Goal: Task Accomplishment & Management: Manage account settings

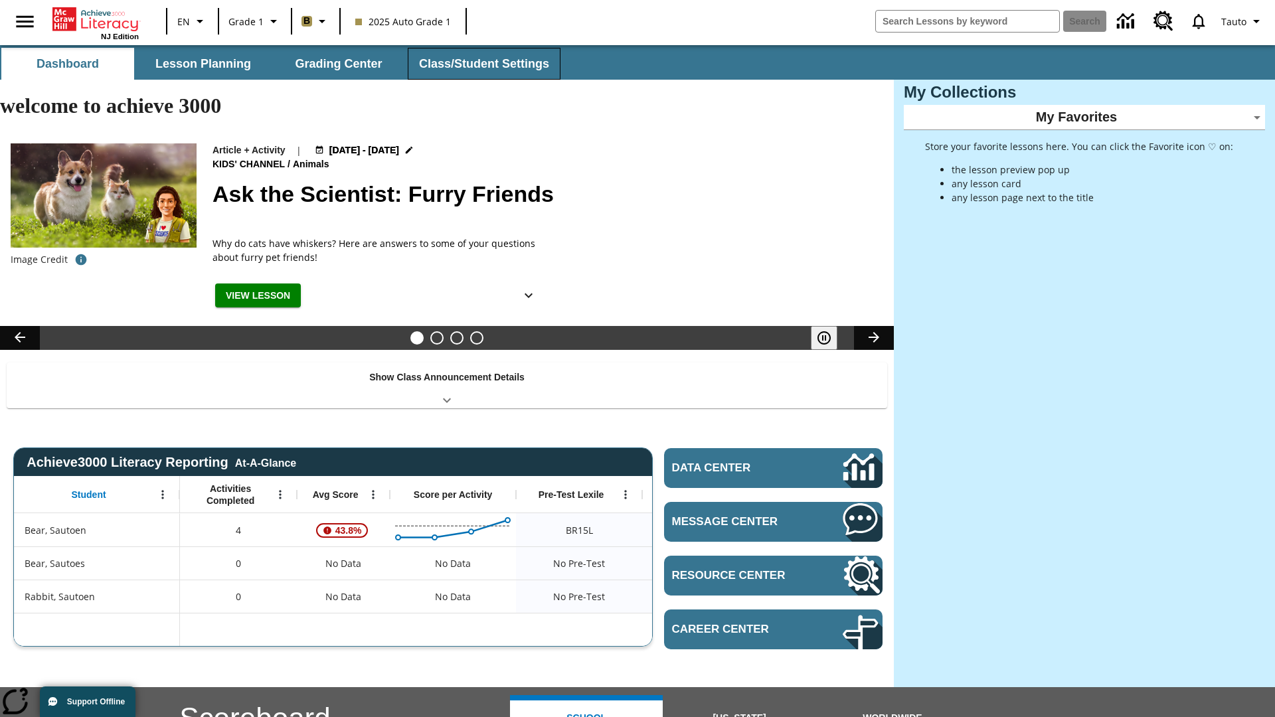
click at [482, 64] on button "Class/Student Settings" at bounding box center [484, 64] width 153 height 32
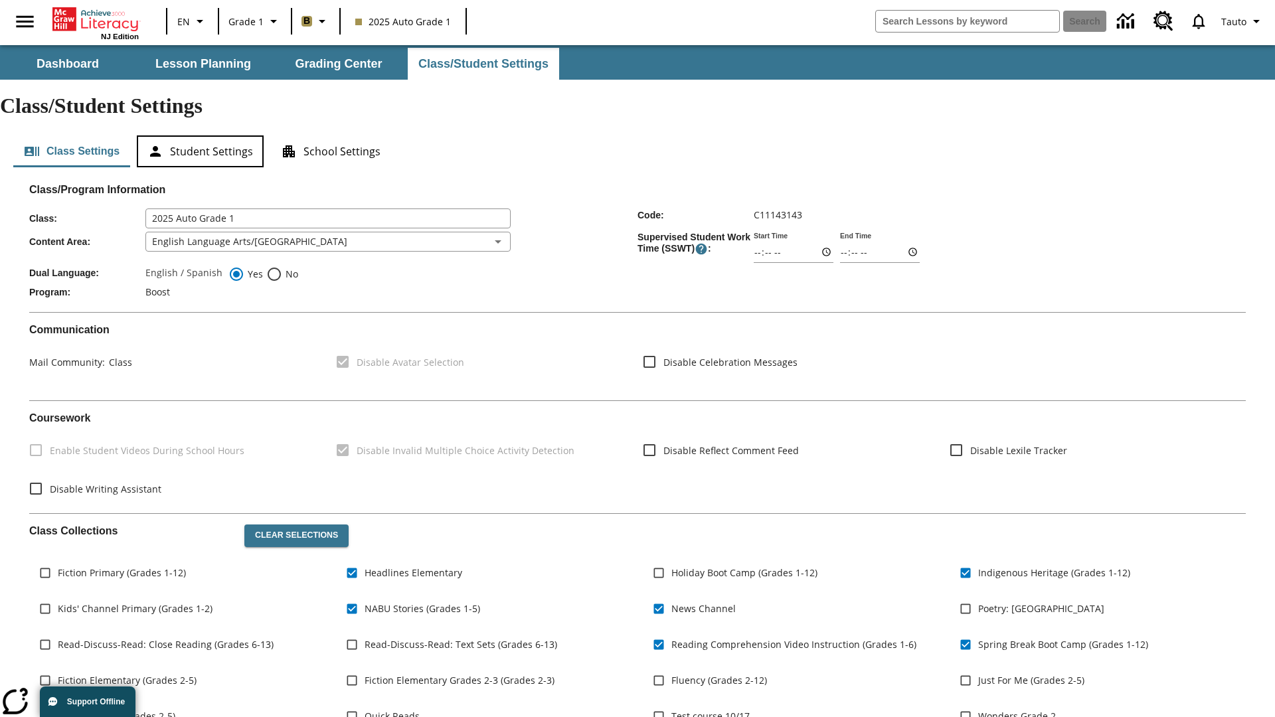
click at [200, 135] on button "Student Settings" at bounding box center [200, 151] width 127 height 32
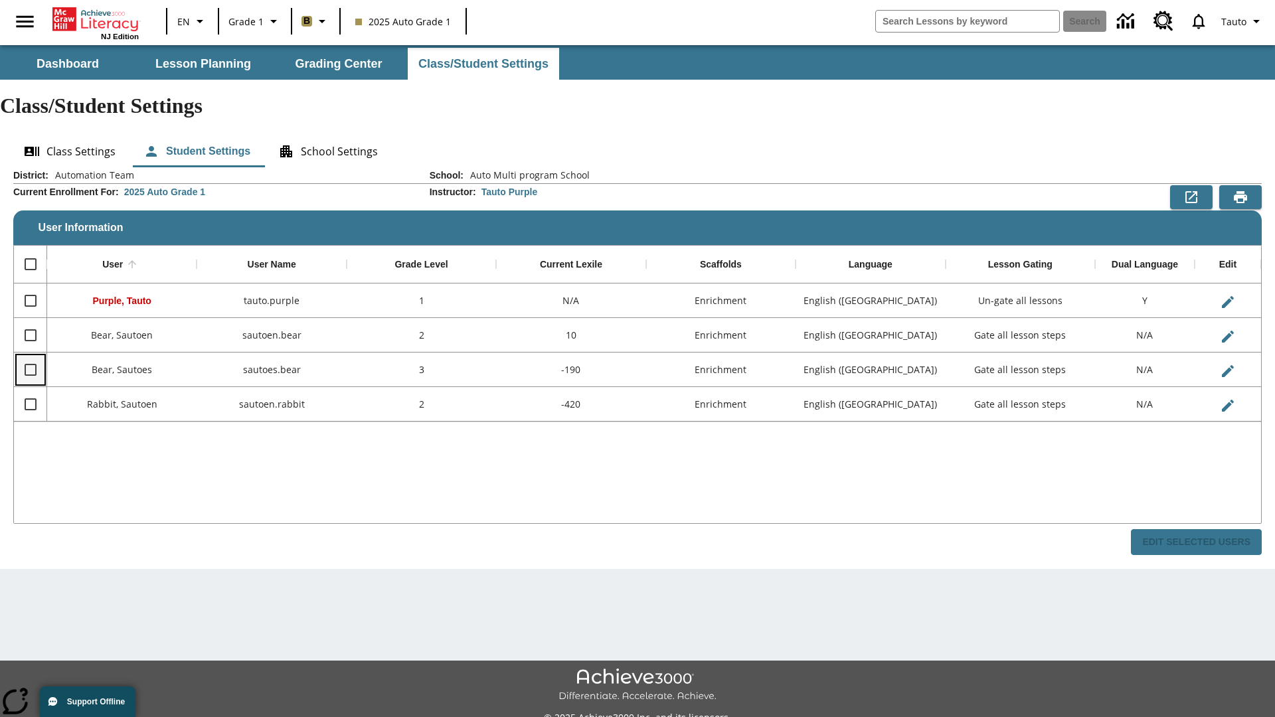
click at [30, 356] on input "Select row" at bounding box center [31, 370] width 28 height 28
checkbox input "true"
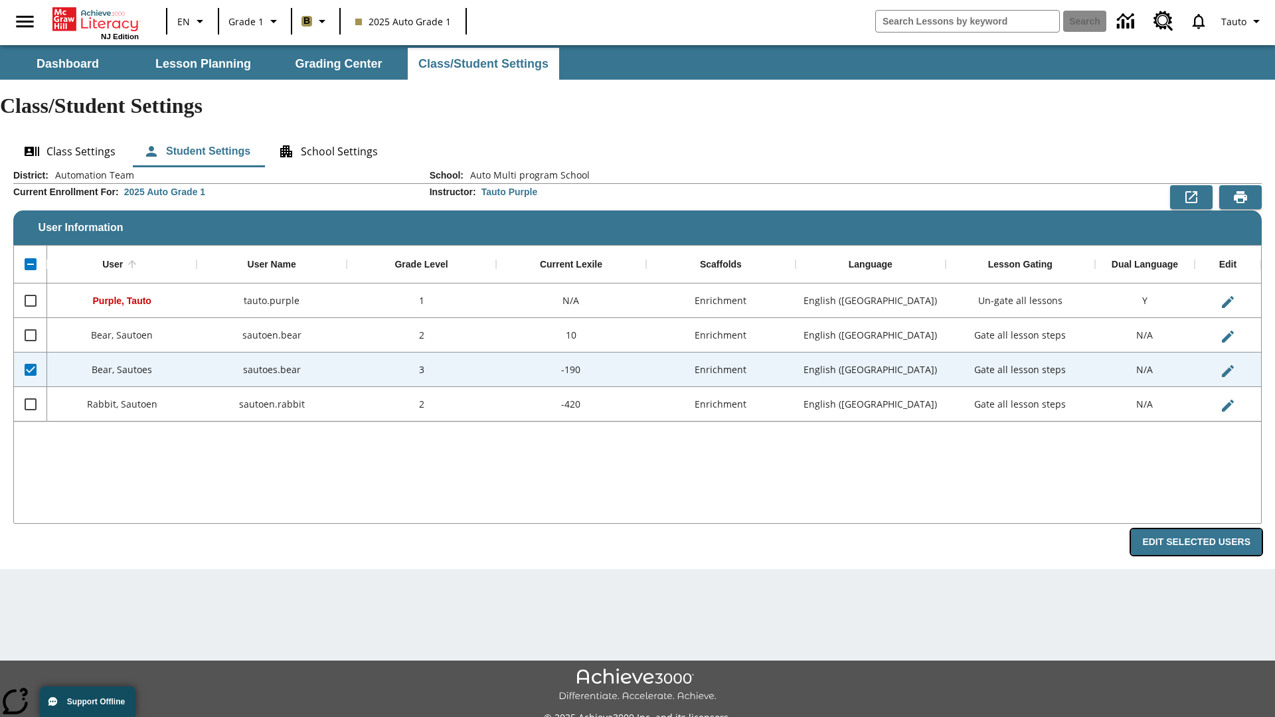
click at [1201, 529] on button "Edit Selected Users" at bounding box center [1196, 542] width 131 height 26
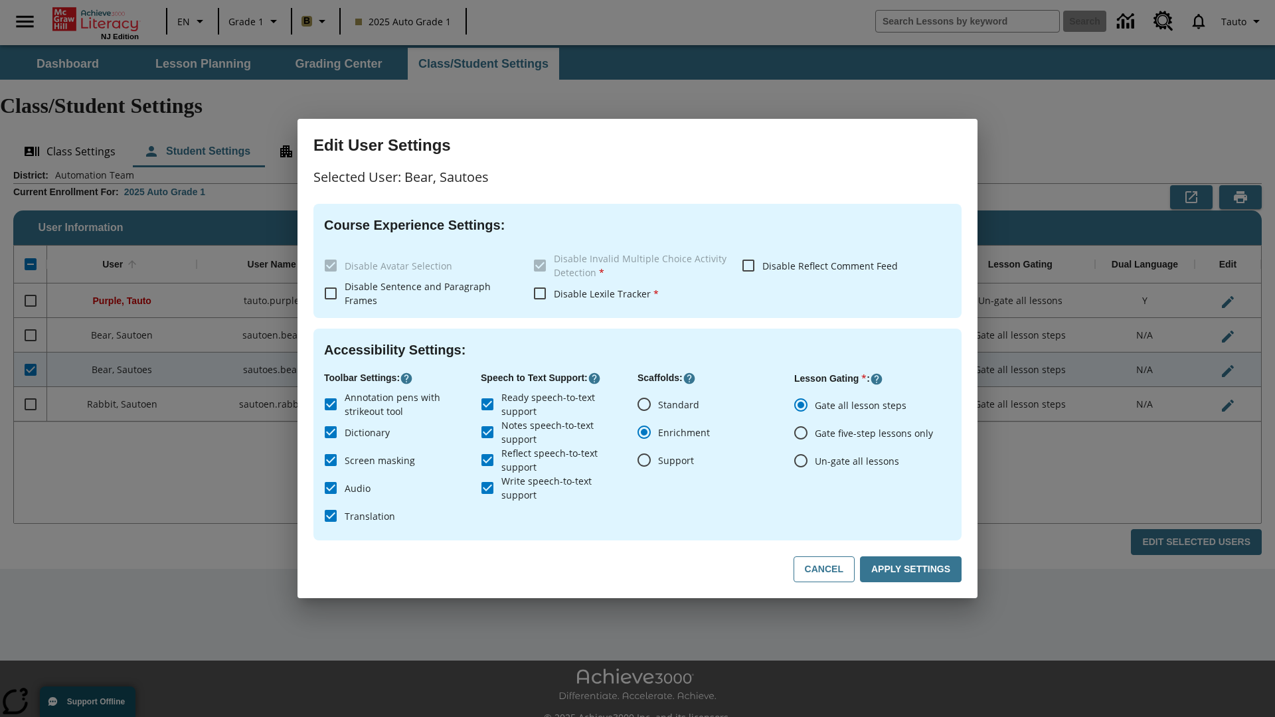
click at [801, 460] on input "Un-gate all lessons" at bounding box center [801, 461] width 28 height 28
radio input "true"
click at [913, 570] on button "Apply Settings" at bounding box center [911, 570] width 102 height 26
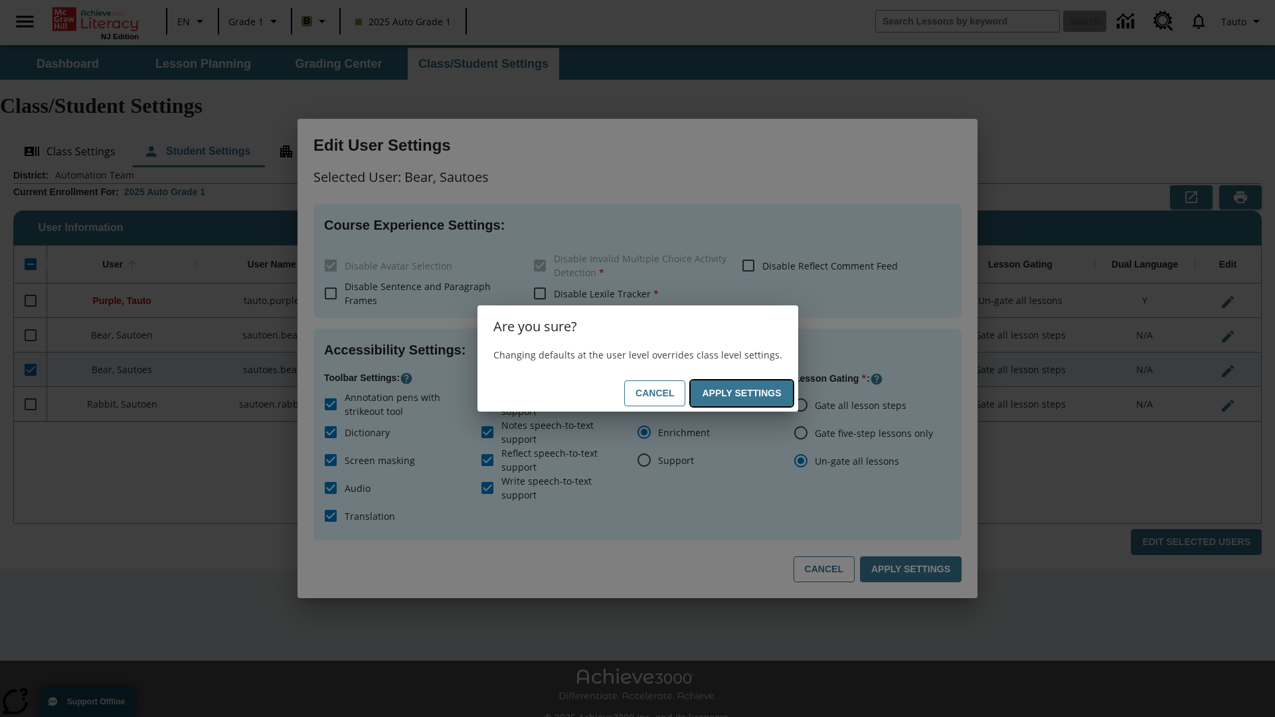
click at [744, 393] on button "Apply Settings" at bounding box center [742, 394] width 102 height 26
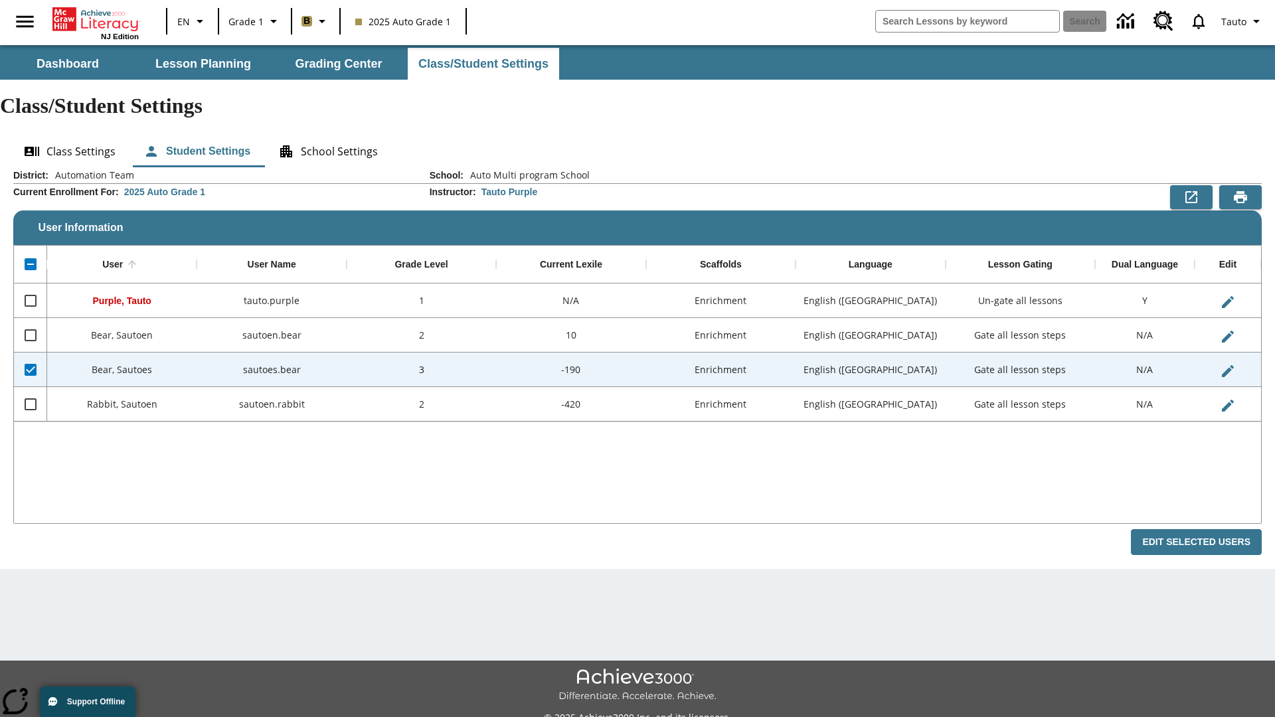
checkbox input "false"
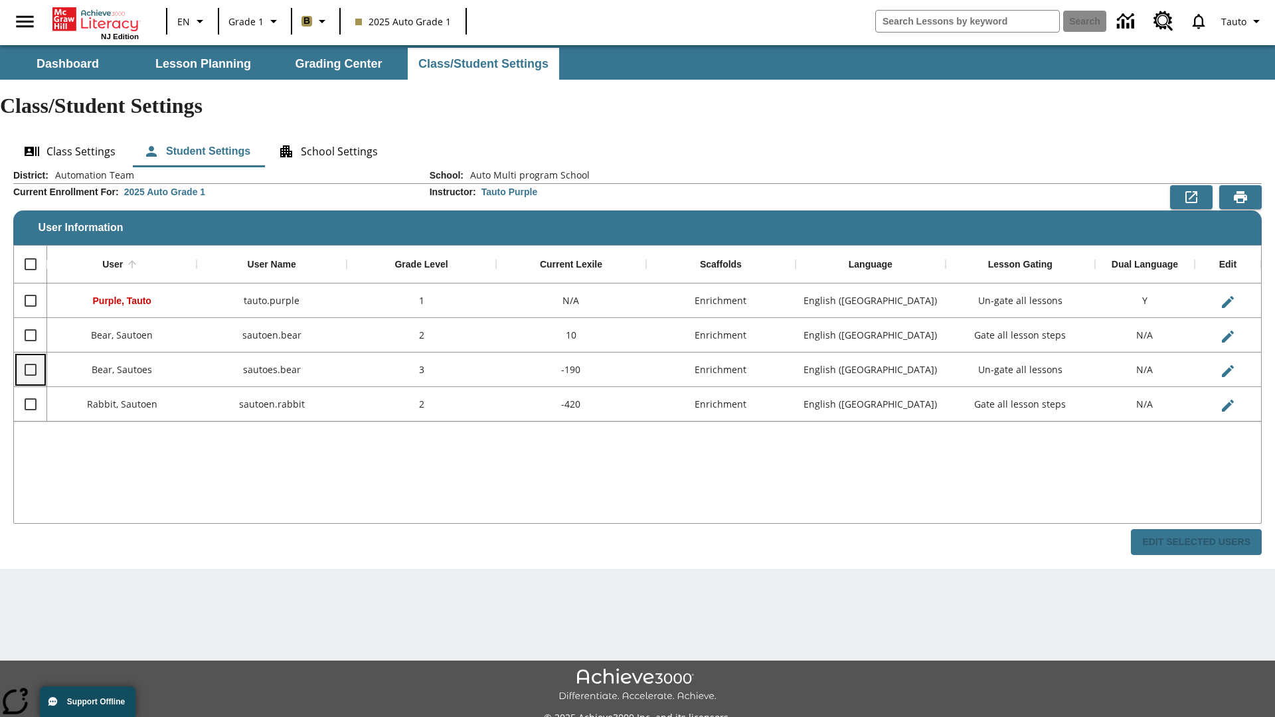
click at [30, 356] on input "Select row" at bounding box center [31, 370] width 28 height 28
checkbox input "true"
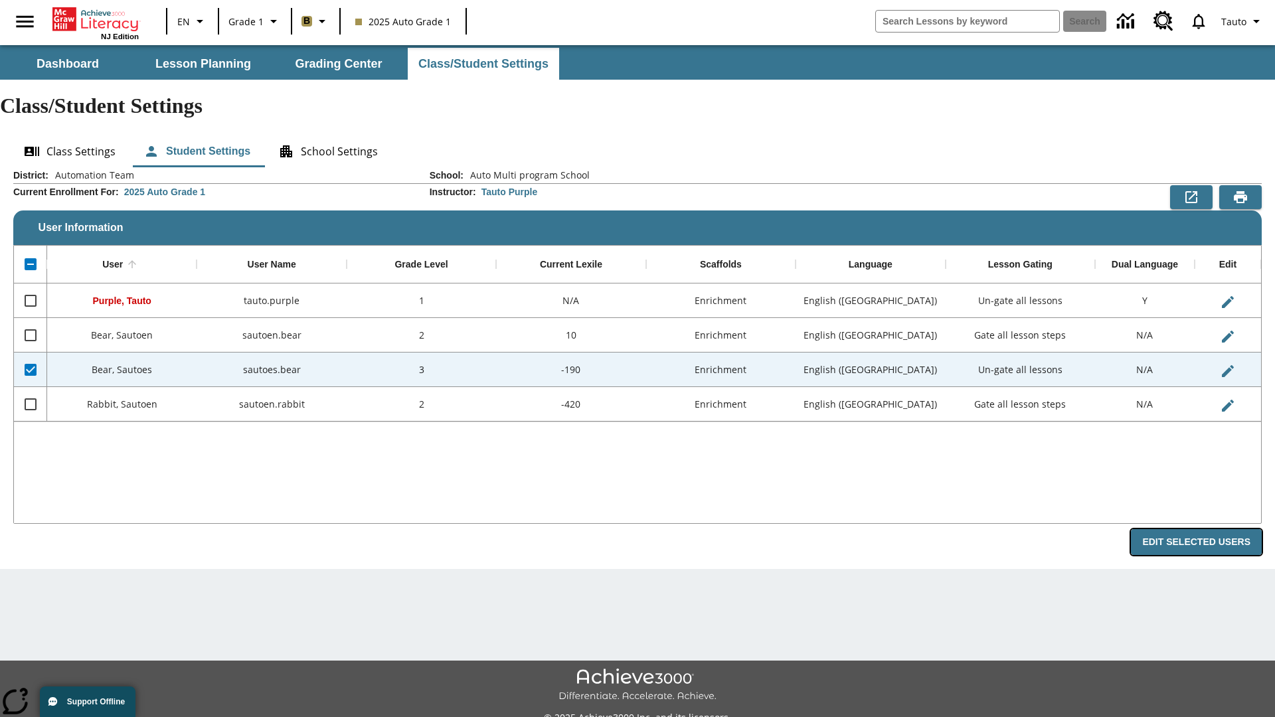
click at [1201, 529] on button "Edit Selected Users" at bounding box center [1196, 542] width 131 height 26
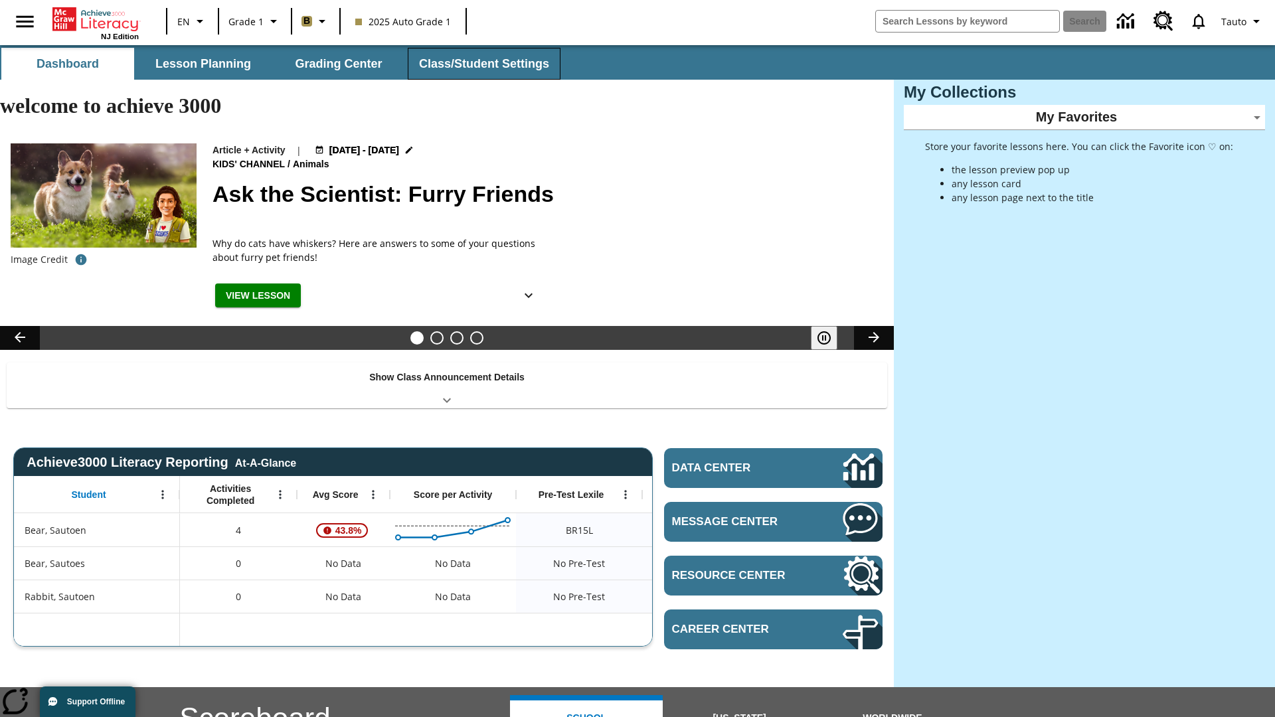
click at [482, 64] on button "Class/Student Settings" at bounding box center [484, 64] width 153 height 32
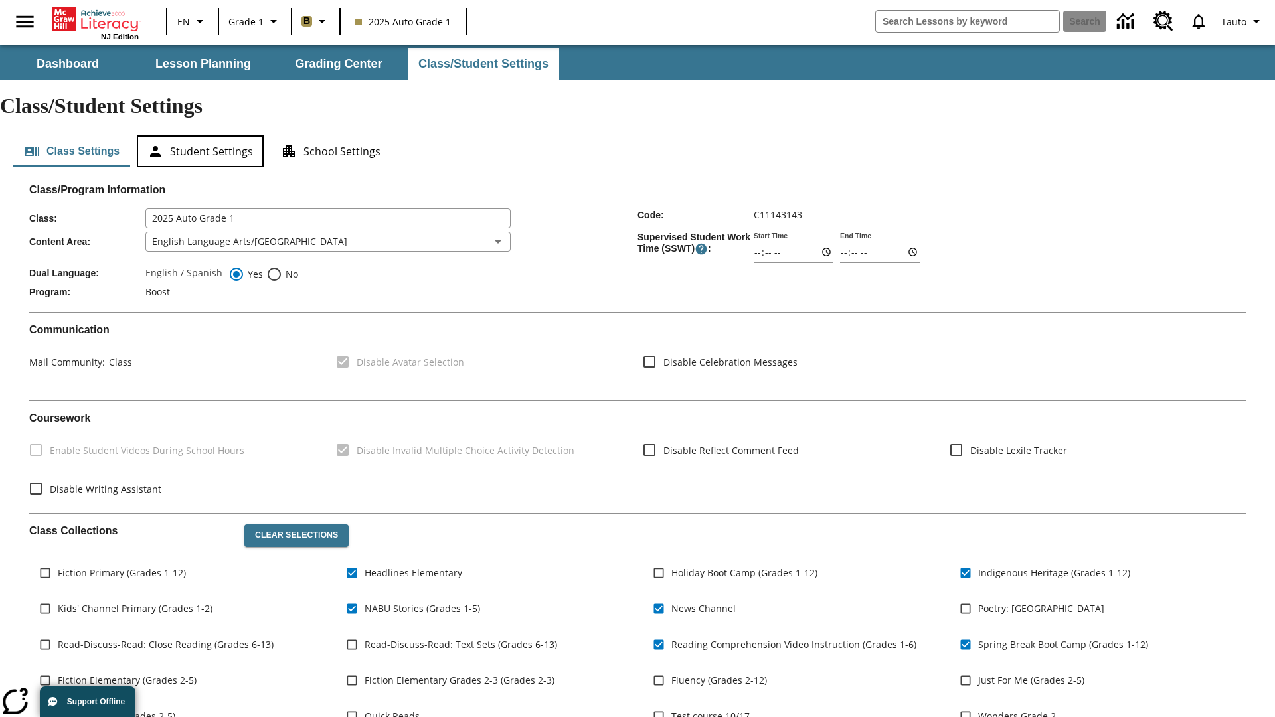
click at [200, 135] on button "Student Settings" at bounding box center [200, 151] width 127 height 32
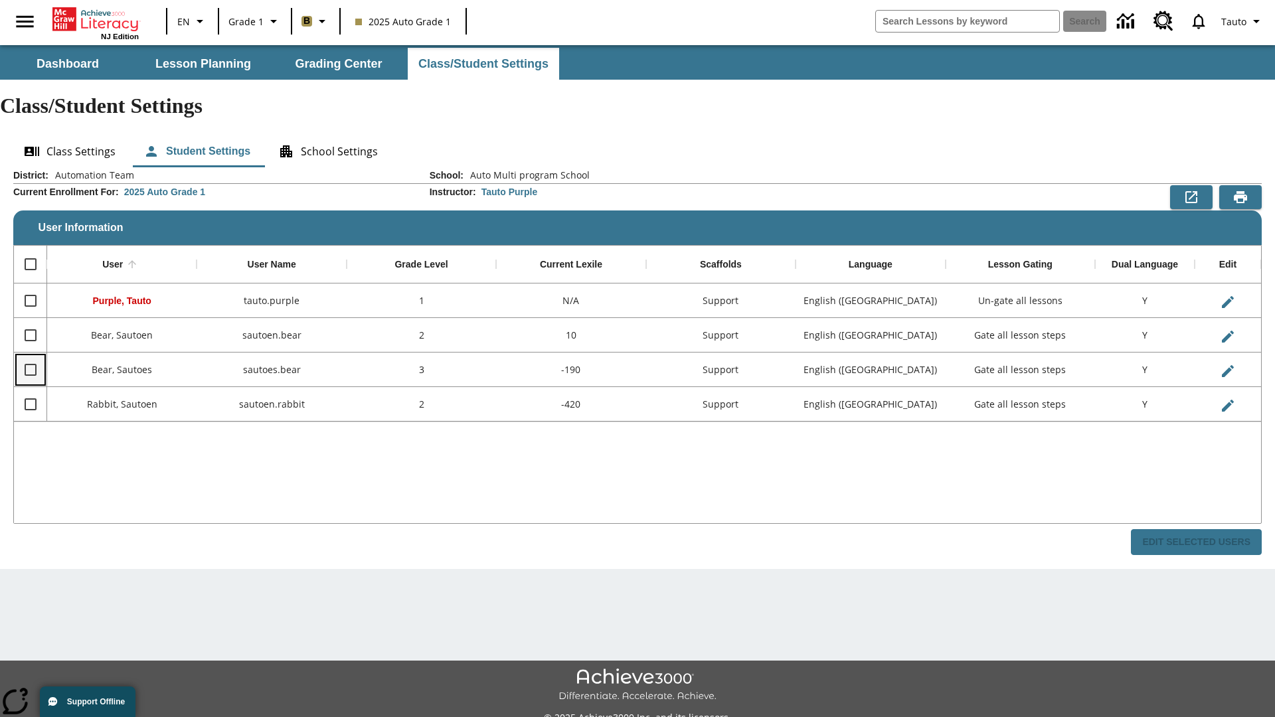
click at [30, 356] on input "Select row" at bounding box center [31, 370] width 28 height 28
checkbox input "true"
